Goal: Transaction & Acquisition: Purchase product/service

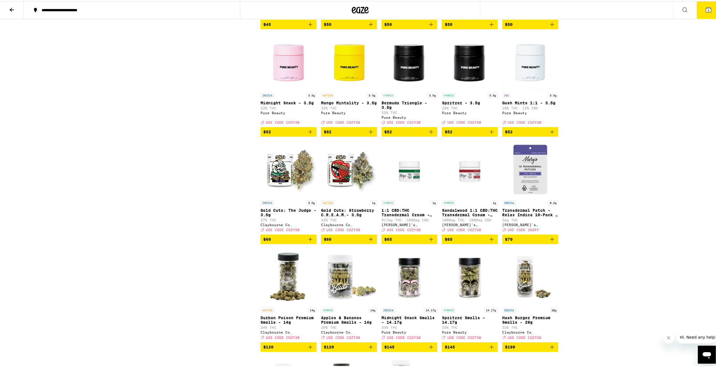
scroll to position [2409, 0]
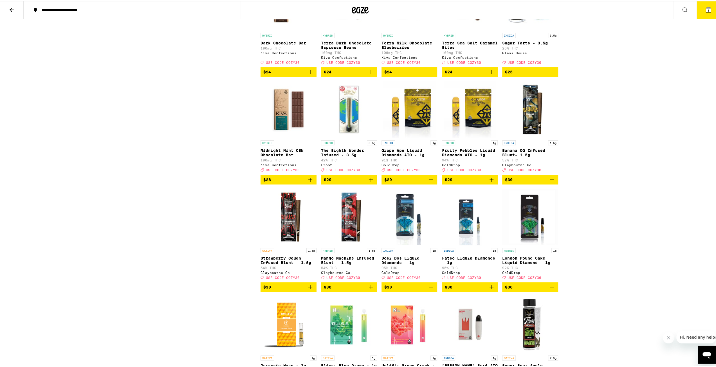
scroll to position [1705, 0]
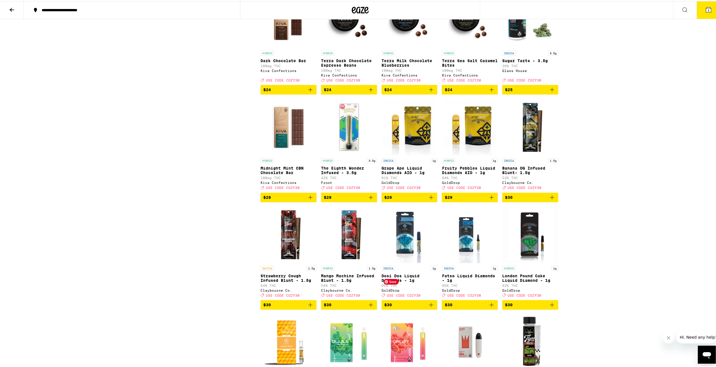
click at [355, 200] on span "$29" at bounding box center [410, 196] width 50 height 7
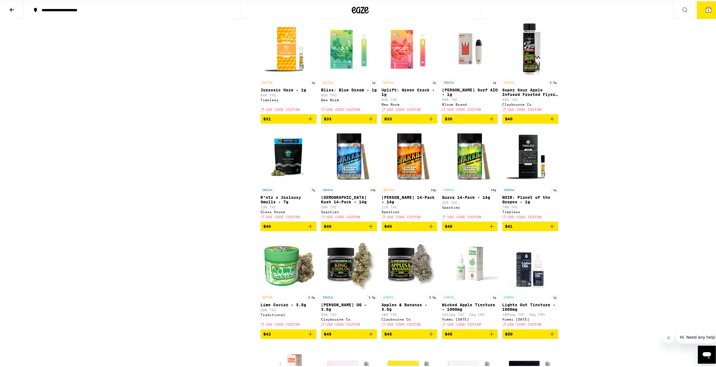
scroll to position [2196, 0]
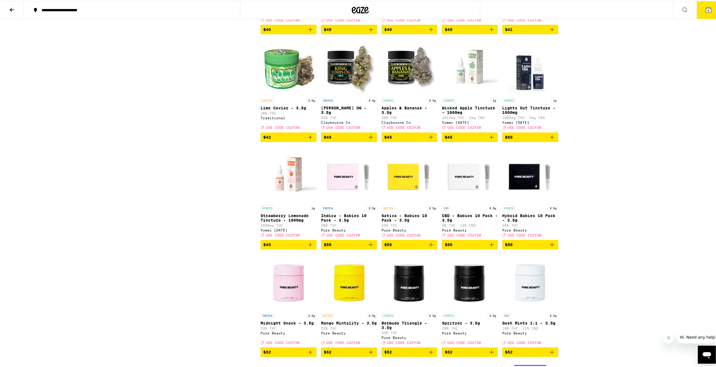
click at [343, 140] on span "$45" at bounding box center [349, 136] width 50 height 7
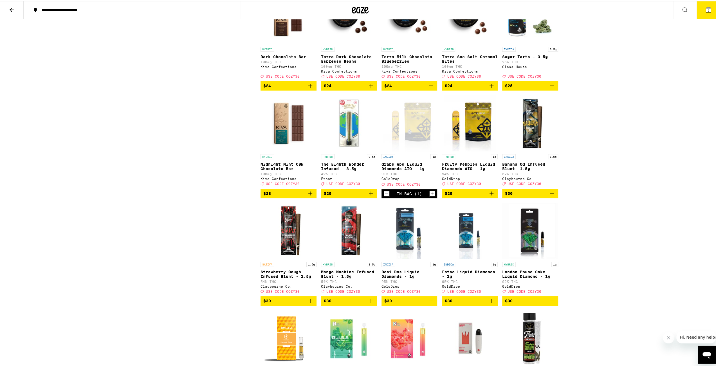
scroll to position [1717, 0]
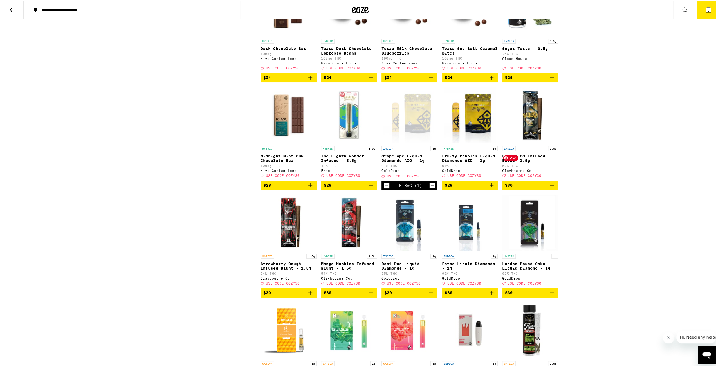
click at [355, 142] on img "Open page for Banana OG Infused Blunt- 1.5g from Claybourne Co." at bounding box center [531, 114] width 56 height 56
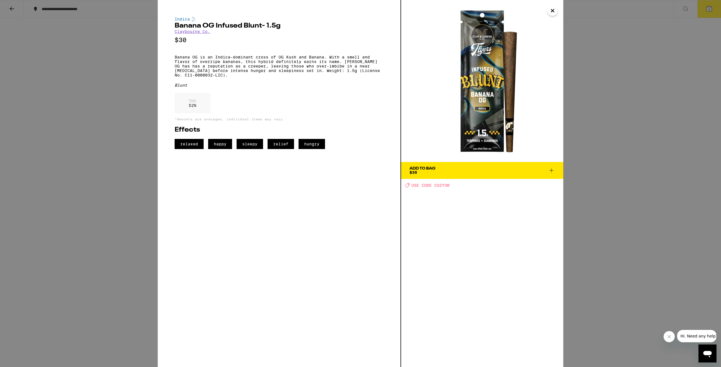
click at [255, 28] on h2 "Banana OG Infused Blunt- 1.5g" at bounding box center [279, 26] width 209 height 7
click at [355, 172] on span "Add To Bag $30" at bounding box center [481, 171] width 145 height 8
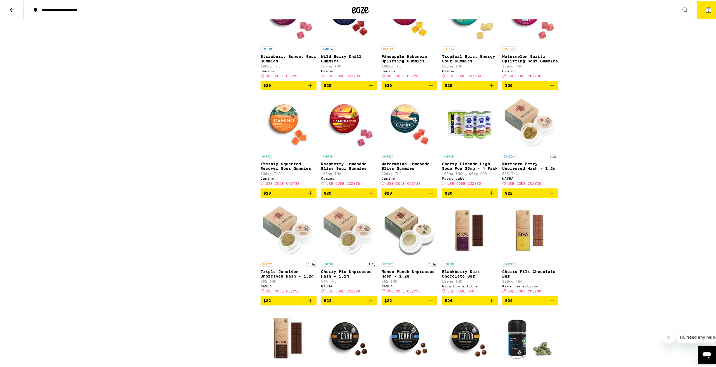
scroll to position [1379, 0]
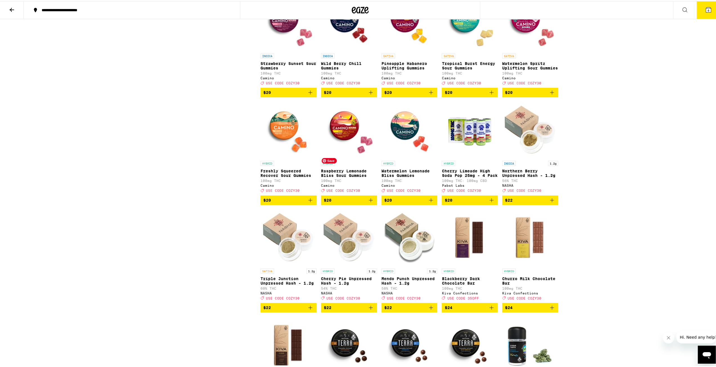
click at [354, 95] on span "$20" at bounding box center [349, 91] width 50 height 7
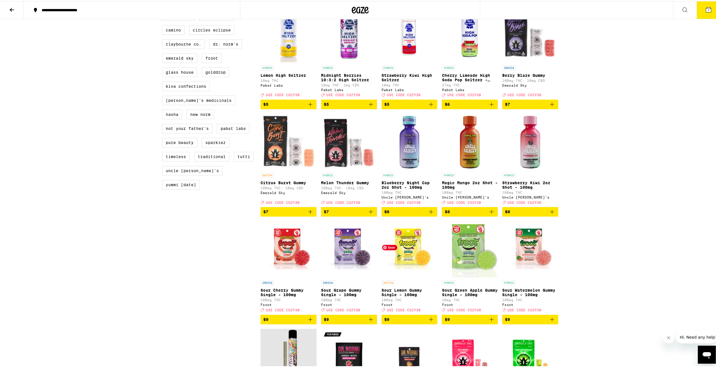
scroll to position [366, 0]
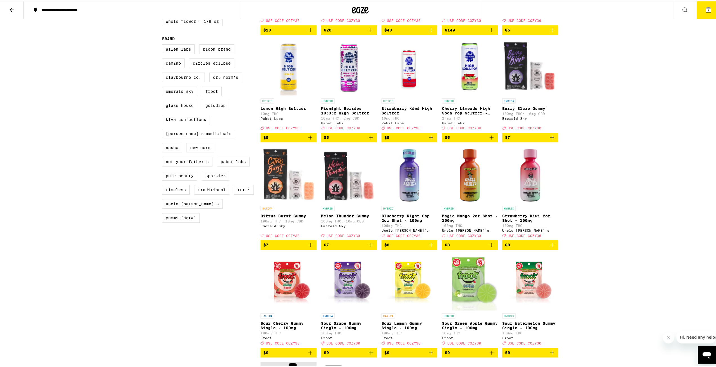
click at [355, 247] on icon "Add to bag" at bounding box center [431, 244] width 7 height 7
click at [355, 247] on span "$8" at bounding box center [530, 244] width 50 height 7
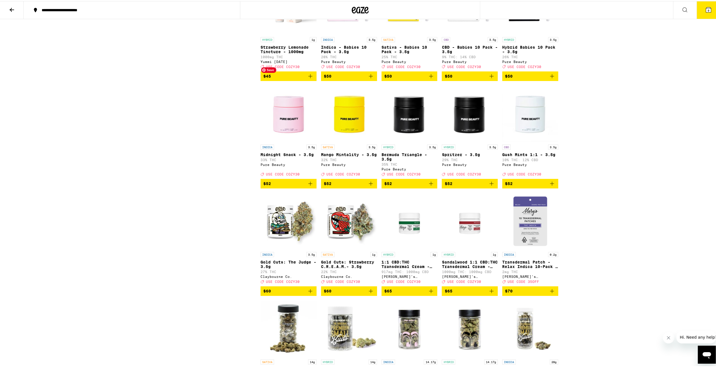
scroll to position [2365, 0]
click at [355, 12] on icon at bounding box center [708, 8] width 7 height 7
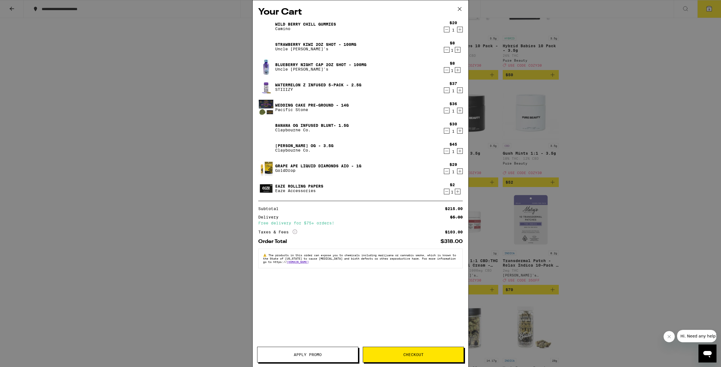
click at [355, 111] on icon "Decrement" at bounding box center [446, 111] width 3 height 0
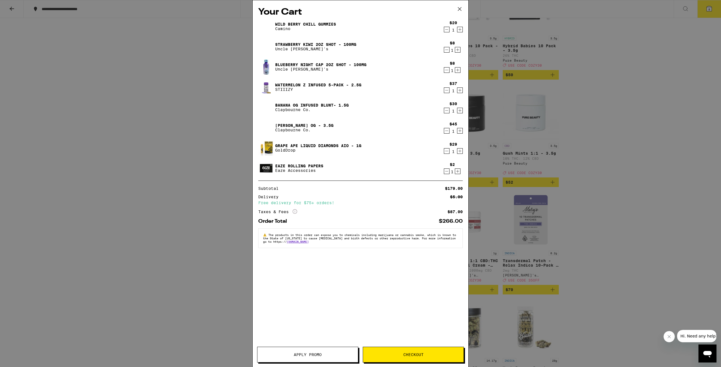
click at [355, 171] on icon "Decrement" at bounding box center [446, 171] width 5 height 7
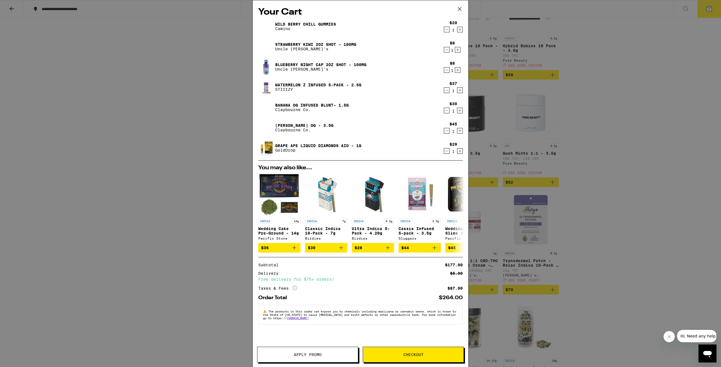
click at [355, 91] on icon "Decrement" at bounding box center [446, 90] width 5 height 7
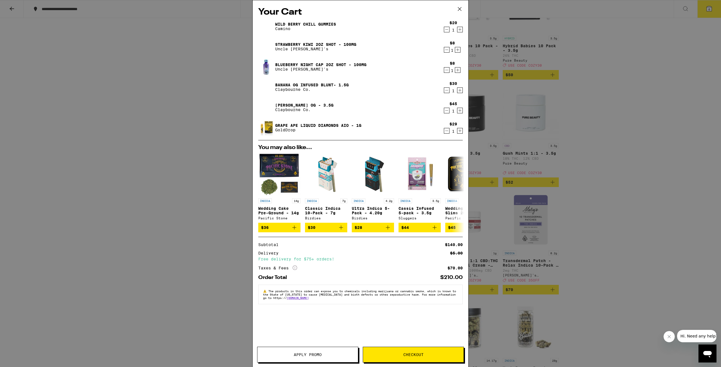
click at [355, 93] on icon "Decrement" at bounding box center [446, 90] width 5 height 7
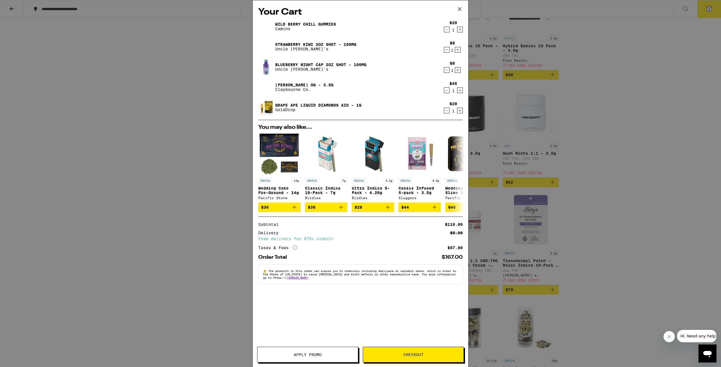
click at [355, 50] on icon "Decrement" at bounding box center [446, 49] width 5 height 7
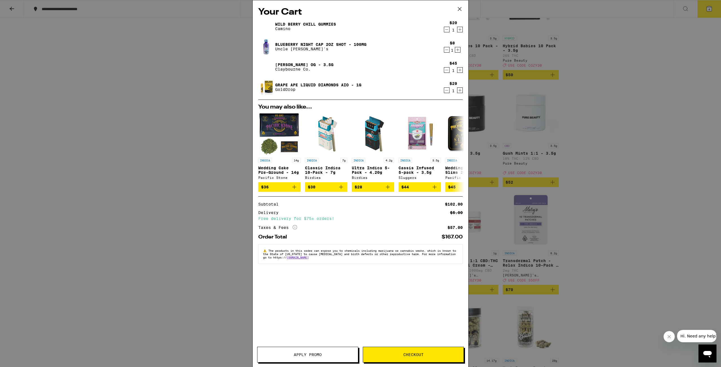
click at [292, 355] on span "Apply Promo" at bounding box center [307, 355] width 101 height 4
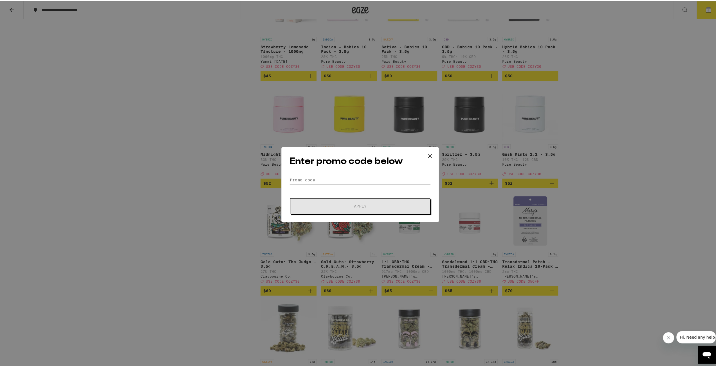
click at [355, 184] on form "Promo Code Apply" at bounding box center [360, 194] width 141 height 38
click at [355, 177] on input "Promo Code" at bounding box center [360, 179] width 141 height 8
type input "cozy30"
click at [290, 197] on button "Apply" at bounding box center [360, 205] width 140 height 16
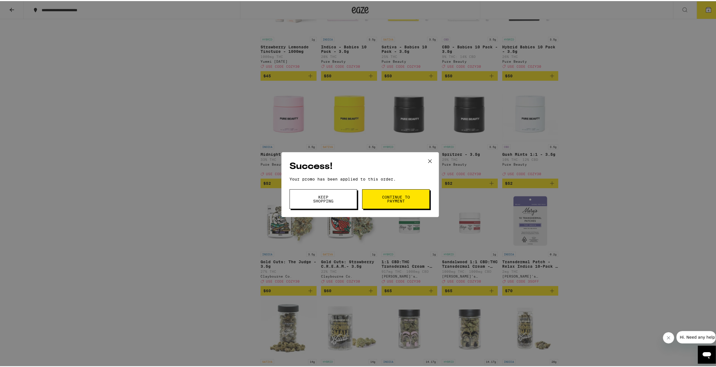
click at [314, 196] on span "Keep Shopping" at bounding box center [323, 198] width 29 height 8
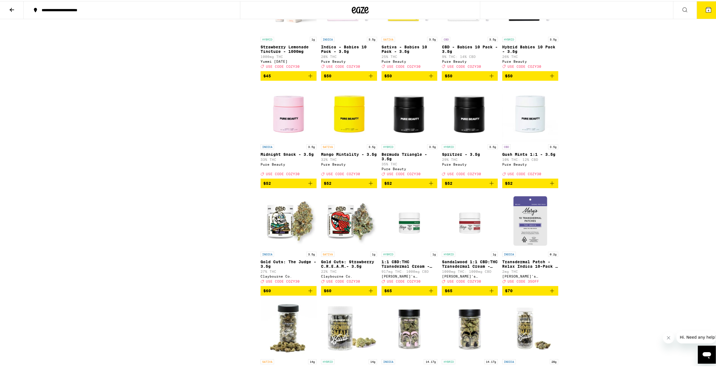
click at [355, 3] on button "4" at bounding box center [709, 8] width 24 height 17
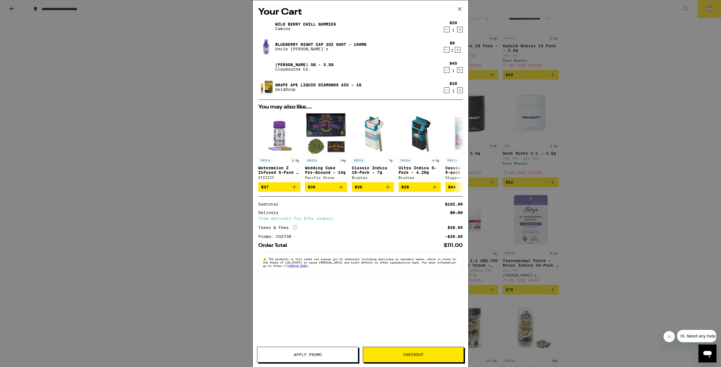
click at [355, 92] on icon "Decrement" at bounding box center [446, 90] width 5 height 7
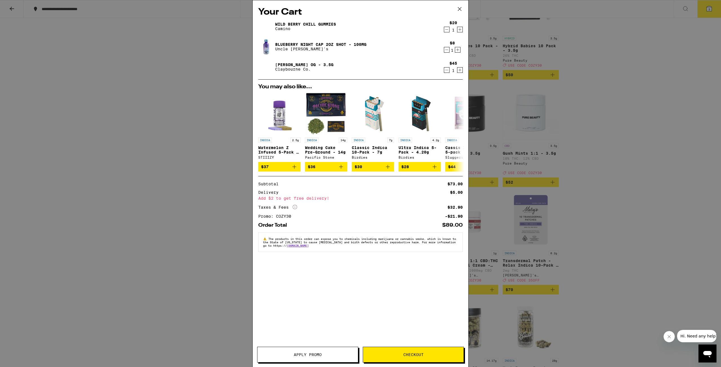
click at [355, 110] on div "Your Cart Wild [PERSON_NAME] Chill Gummies Camino $20 1 Blueberry Night Cap 2oz…" at bounding box center [360, 183] width 721 height 367
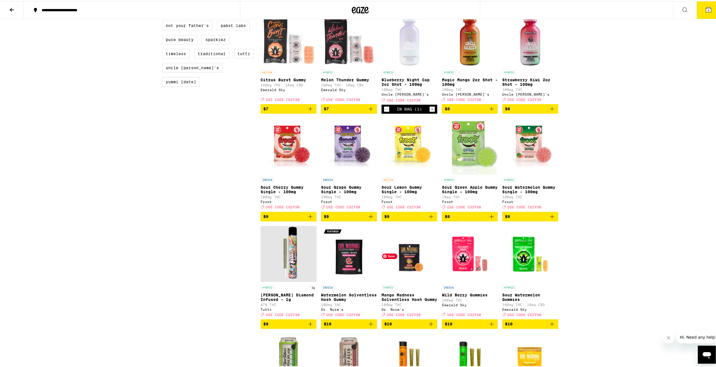
scroll to position [479, 0]
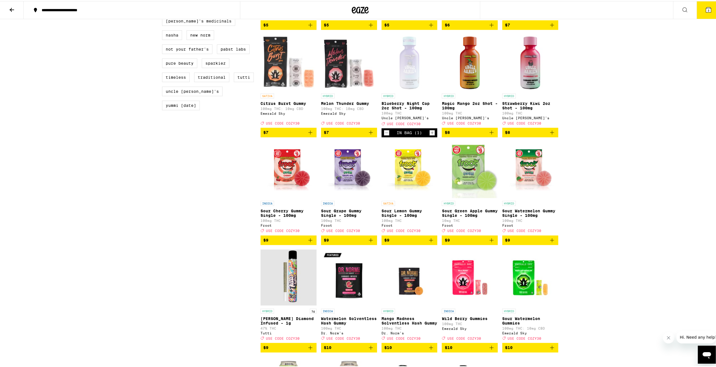
click at [355, 4] on button "3" at bounding box center [709, 8] width 24 height 17
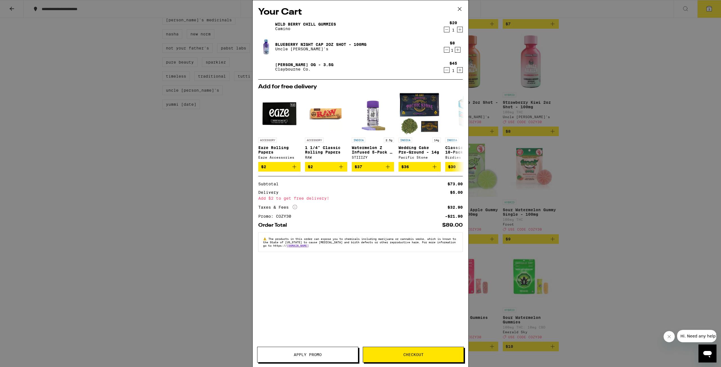
click at [355, 8] on icon at bounding box center [459, 9] width 8 height 8
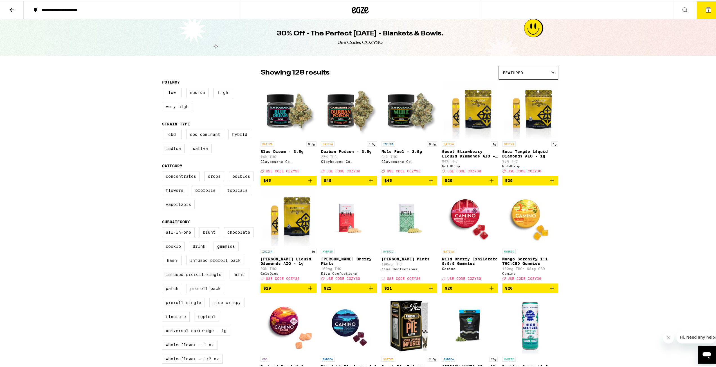
click at [295, 239] on img "Open page for King Louis Liquid Diamonds AIO - 1g from GoldDrop" at bounding box center [289, 217] width 52 height 56
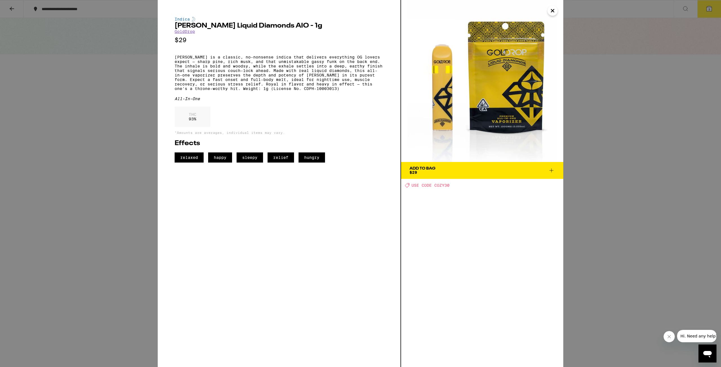
click at [129, 236] on div "Indica [PERSON_NAME] Liquid Diamonds AIO - 1g GoldDrop $29 [PERSON_NAME] is a c…" at bounding box center [360, 183] width 721 height 367
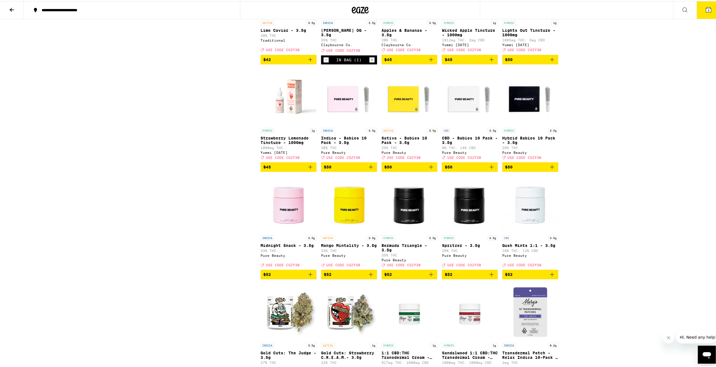
scroll to position [2365, 0]
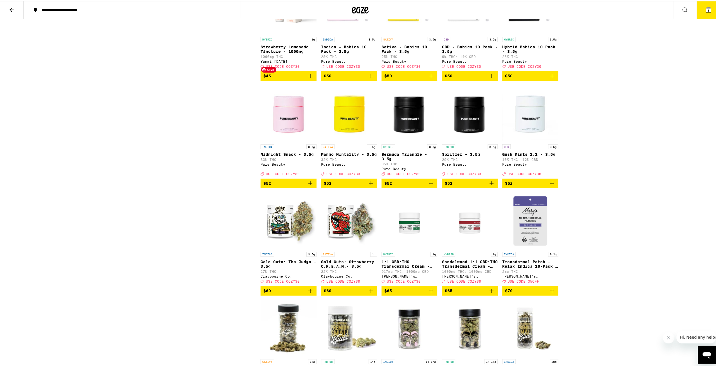
click at [289, 33] on img "Open page for Strawberry Lemonade Tincture - 1000mg from Yummi Karma" at bounding box center [289, 5] width 56 height 56
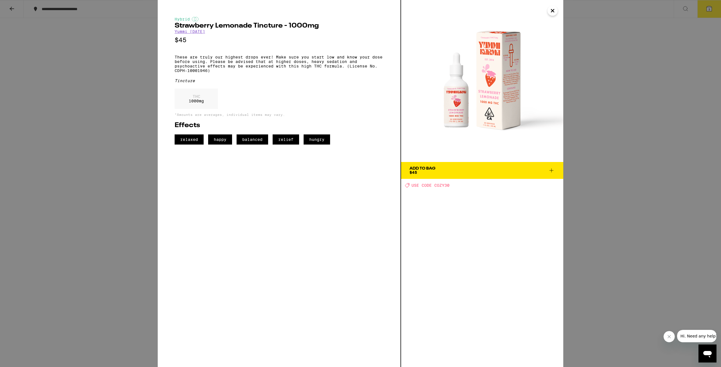
click at [355, 63] on div "Hybrid Strawberry Lemonade Tincture - 1000mg Yummi [DATE] $45 These are truly o…" at bounding box center [360, 183] width 721 height 367
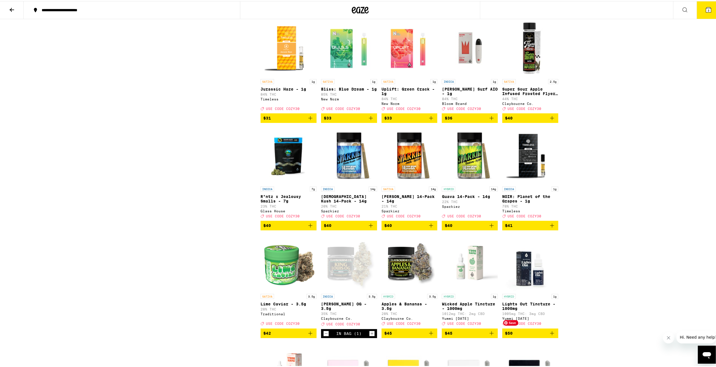
scroll to position [1999, 0]
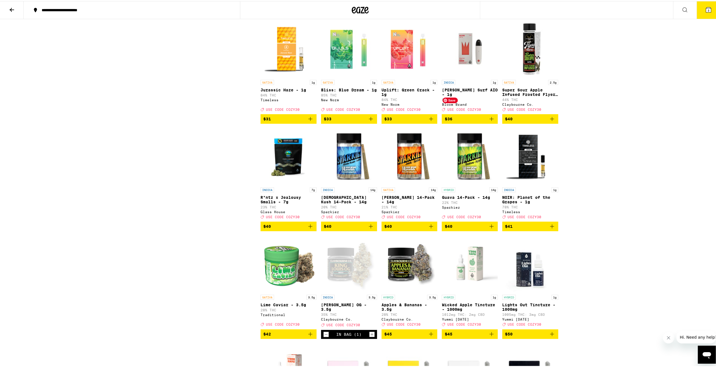
click at [355, 76] on img "Open page for King Louis Surf AIO - 1g from Bloom Brand" at bounding box center [470, 48] width 56 height 56
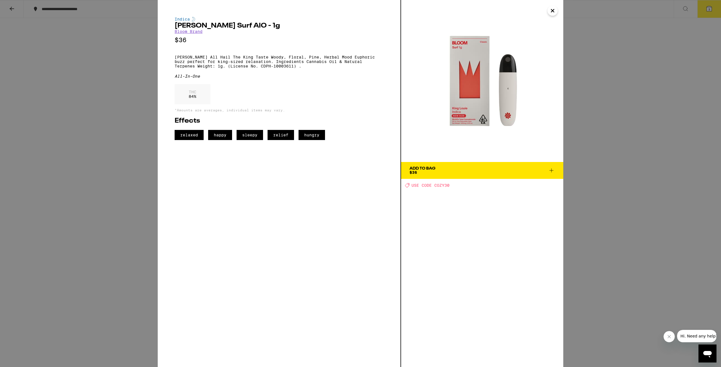
click at [355, 12] on icon "Close" at bounding box center [552, 10] width 7 height 8
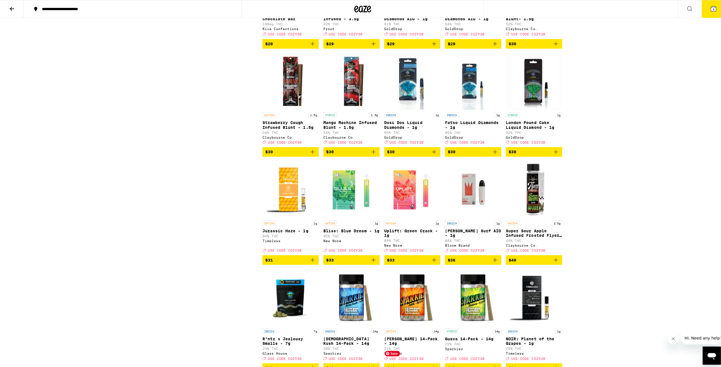
scroll to position [1689, 0]
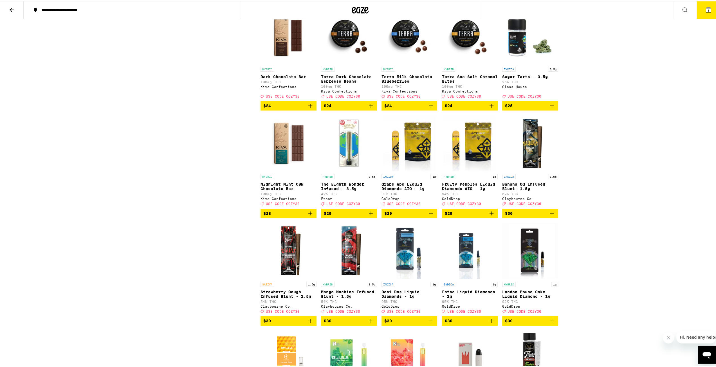
click at [355, 7] on icon at bounding box center [708, 8] width 7 height 7
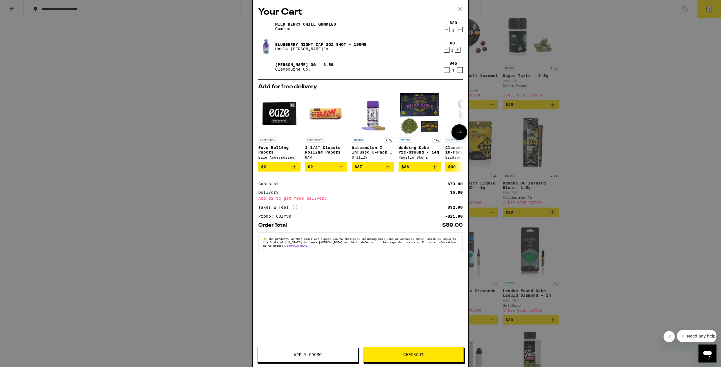
click at [355, 133] on icon at bounding box center [459, 132] width 7 height 7
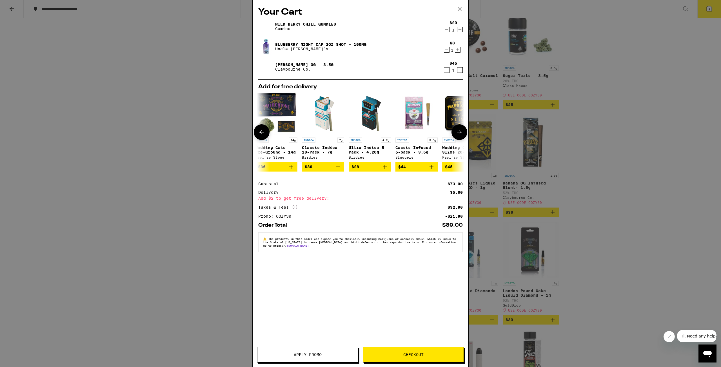
click at [355, 133] on icon at bounding box center [459, 132] width 7 height 7
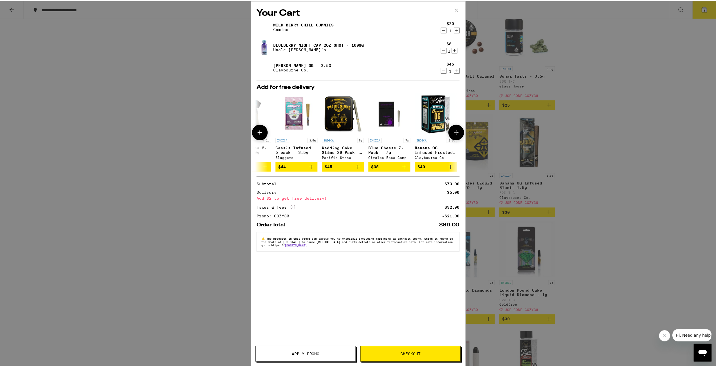
scroll to position [0, 263]
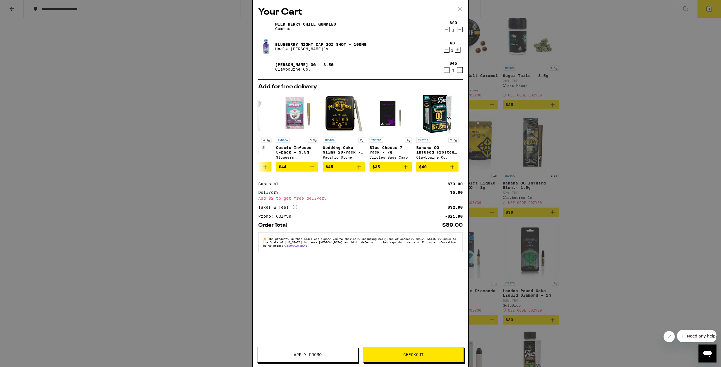
click at [355, 11] on icon at bounding box center [459, 9] width 8 height 8
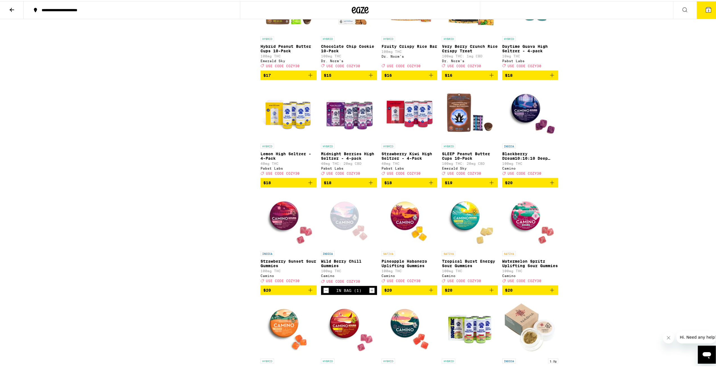
scroll to position [1182, 0]
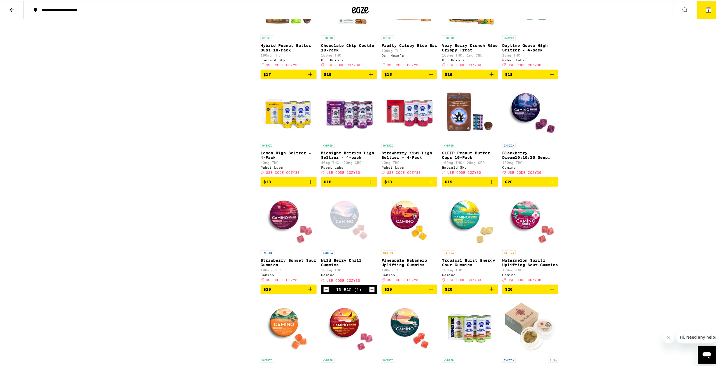
click at [355, 184] on span "$18" at bounding box center [349, 181] width 50 height 7
click at [355, 9] on icon at bounding box center [708, 8] width 5 height 5
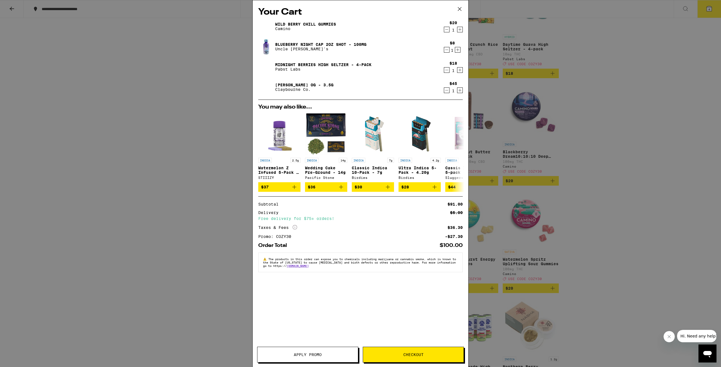
click at [355, 106] on div "Your Cart Wild [PERSON_NAME] Chill Gummies Camino $20 1 Blueberry Night Cap 2oz…" at bounding box center [360, 183] width 721 height 367
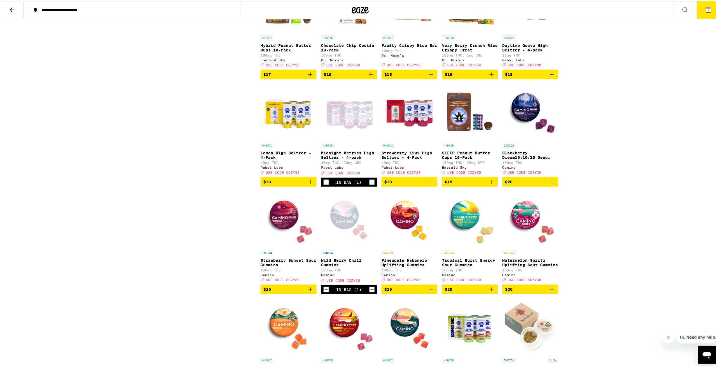
click at [354, 139] on div "Open page for Midnight Berries High Seltzer - 4-pack from Pabst Labs" at bounding box center [349, 111] width 56 height 56
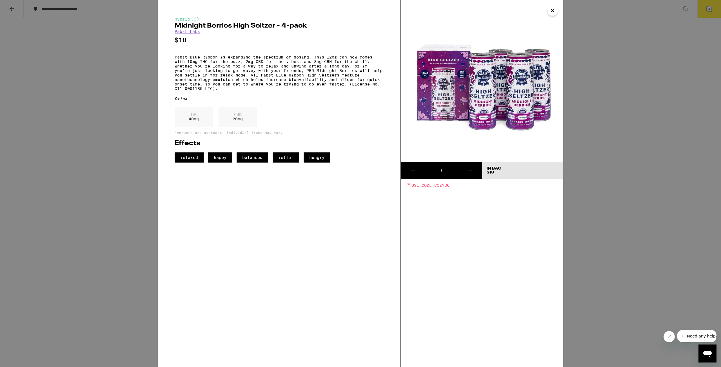
click at [355, 169] on icon at bounding box center [413, 170] width 7 height 7
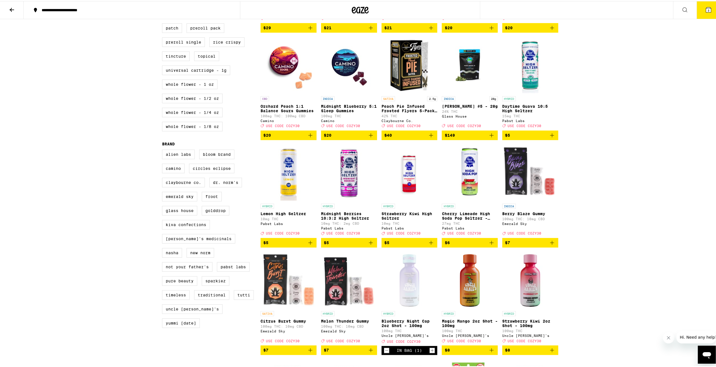
scroll to position [253, 0]
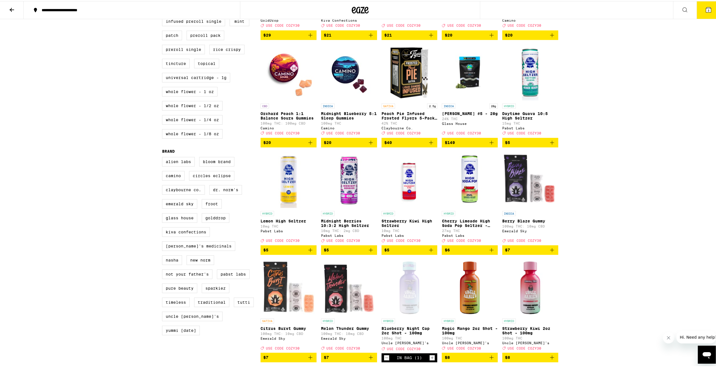
click at [355, 253] on span "$6" at bounding box center [470, 249] width 50 height 7
click at [355, 194] on div "Open page for Cherry Limeade High Soda Pop Seltzer - 25mg from Pabst Labs" at bounding box center [470, 179] width 56 height 56
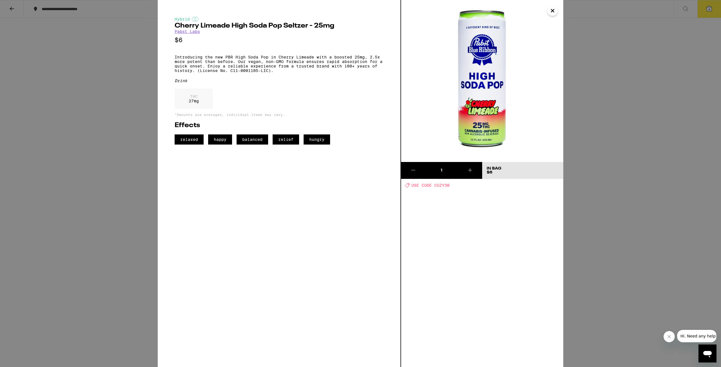
click at [355, 48] on div "Hybrid Cherry Limeade High Soda Pop [PERSON_NAME] - 25mg Pabst Labs $6 Introduc…" at bounding box center [360, 183] width 721 height 367
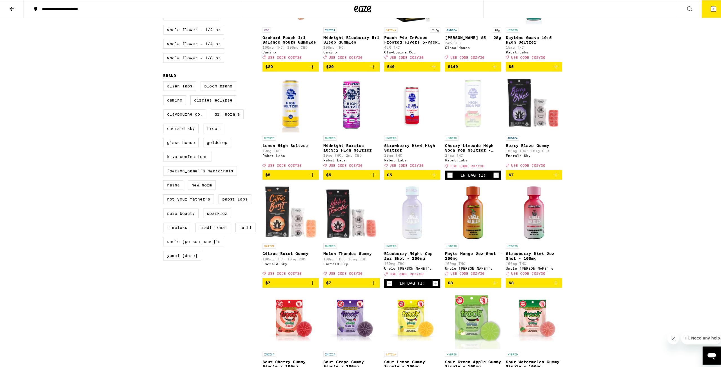
scroll to position [422, 0]
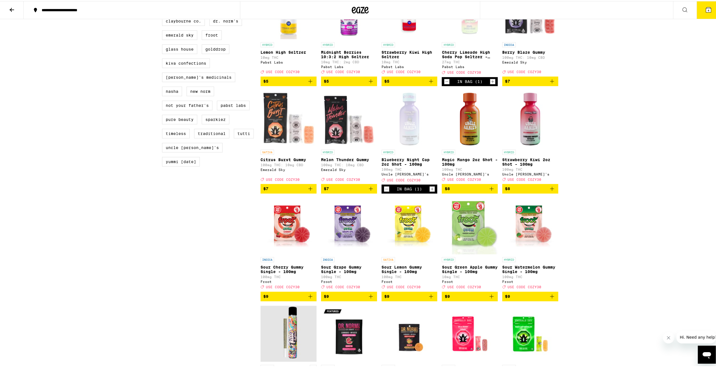
click at [355, 13] on button "4" at bounding box center [709, 8] width 24 height 17
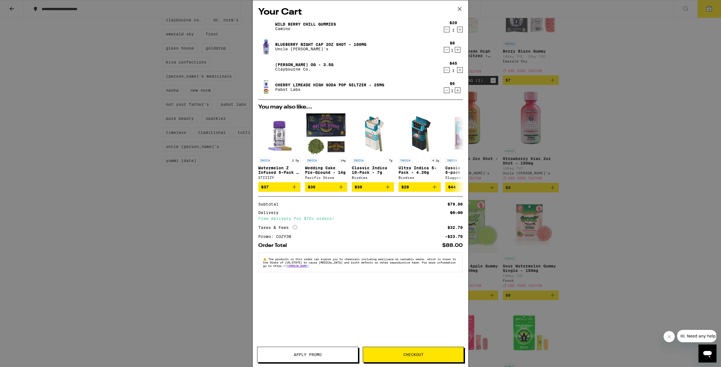
click at [294, 363] on button "Apply Promo" at bounding box center [307, 355] width 101 height 16
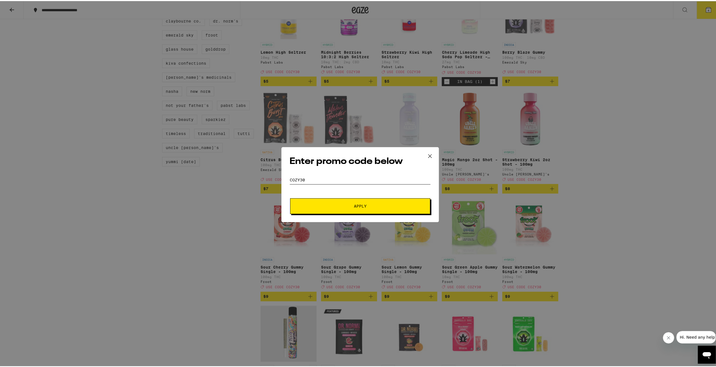
click at [341, 181] on input "cozy30" at bounding box center [360, 179] width 141 height 8
click at [347, 195] on form "Promo Code cozy30 Apply" at bounding box center [360, 194] width 141 height 38
click at [349, 200] on button "Apply" at bounding box center [360, 205] width 140 height 16
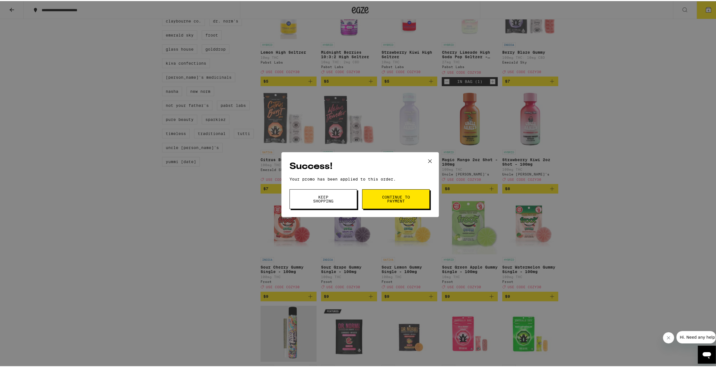
click at [325, 201] on span "Keep Shopping" at bounding box center [323, 198] width 29 height 8
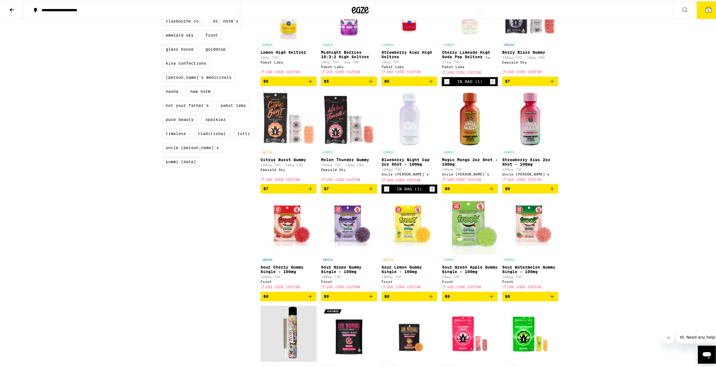
click at [355, 9] on icon at bounding box center [708, 8] width 7 height 7
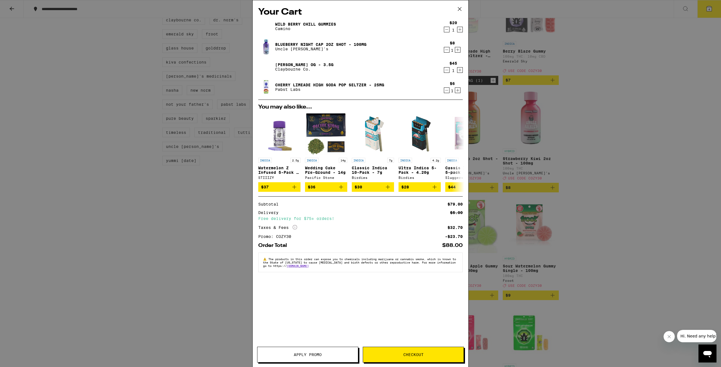
click at [355, 356] on span "Checkout" at bounding box center [413, 355] width 101 height 4
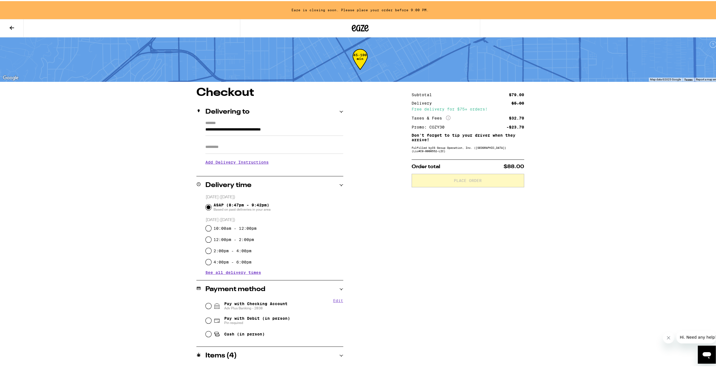
click at [228, 306] on span "Adv Plus Banking - 2838" at bounding box center [255, 307] width 63 height 5
click at [211, 306] on input "Pay with Checking Account Adv Plus Banking - 2838" at bounding box center [209, 305] width 6 height 6
radio input "true"
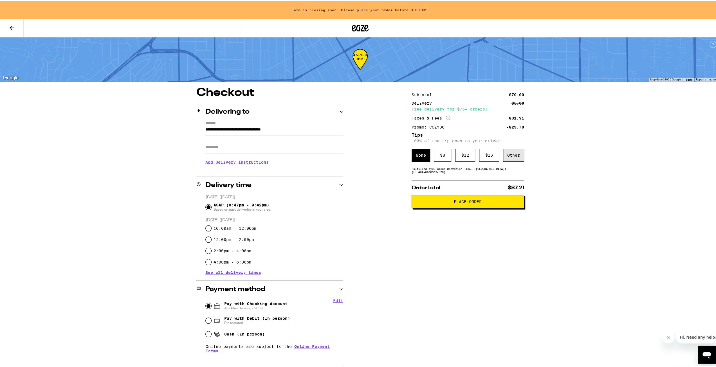
click at [355, 155] on div "Other" at bounding box center [513, 154] width 21 height 13
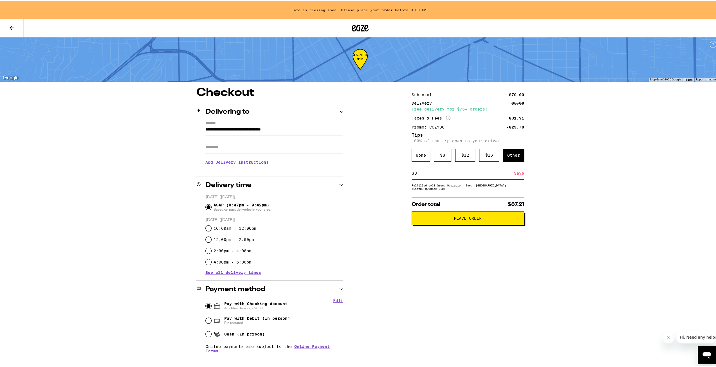
click at [355, 174] on div "Save" at bounding box center [519, 172] width 10 height 12
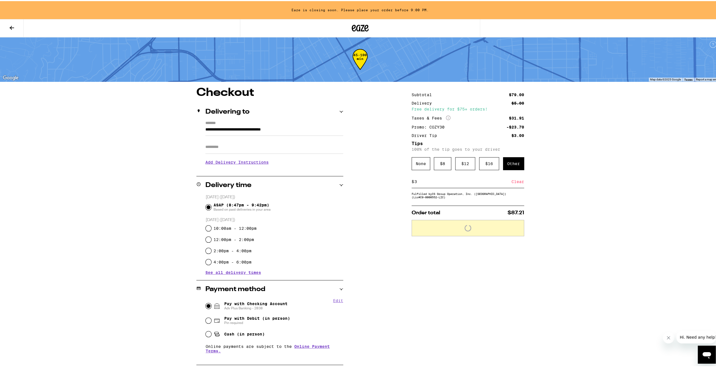
click at [355, 187] on div "$ 3 Clear" at bounding box center [468, 181] width 113 height 13
drag, startPoint x: 445, startPoint y: 184, endPoint x: 368, endPoint y: 178, distance: 77.9
click at [355, 179] on div "**********" at bounding box center [360, 275] width 405 height 378
drag, startPoint x: 456, startPoint y: 184, endPoint x: 352, endPoint y: 172, distance: 104.5
click at [352, 172] on div "**********" at bounding box center [360, 275] width 405 height 378
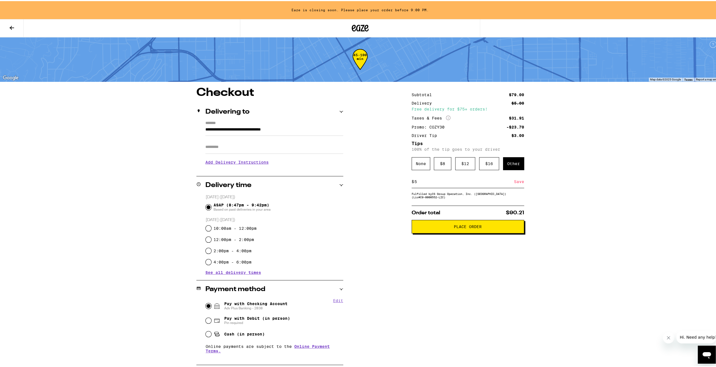
type input "5"
click at [355, 186] on div "Save" at bounding box center [519, 181] width 10 height 12
click at [355, 228] on span "Place Order" at bounding box center [468, 226] width 103 height 4
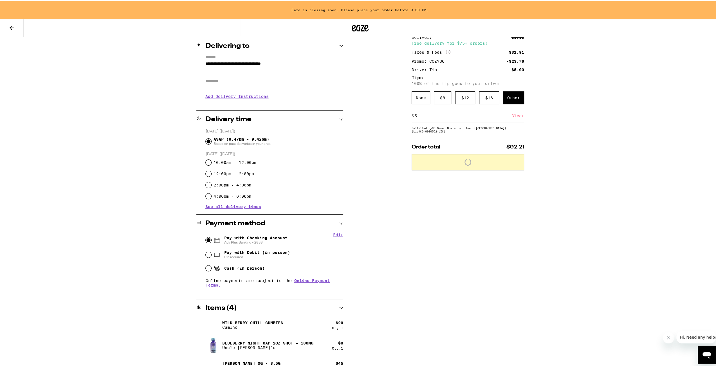
scroll to position [96, 0]
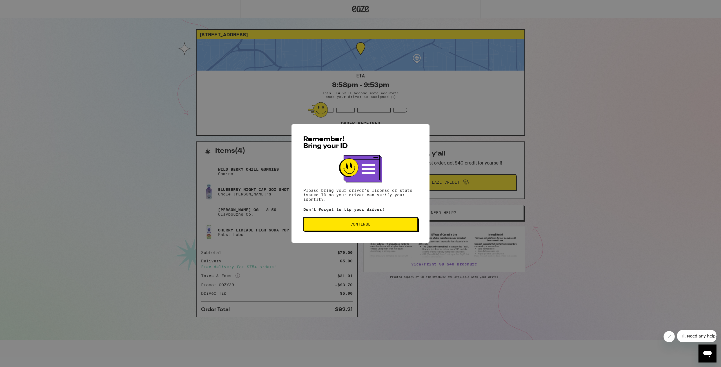
click at [355, 225] on span "Continue" at bounding box center [360, 224] width 20 height 4
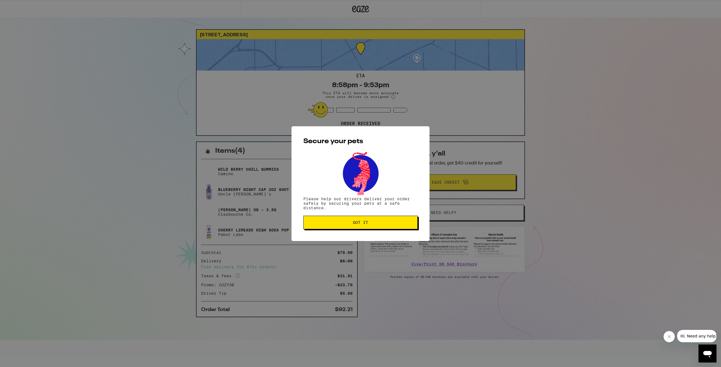
click at [355, 227] on button "Got it" at bounding box center [360, 223] width 114 height 14
